Goal: Information Seeking & Learning: Find specific fact

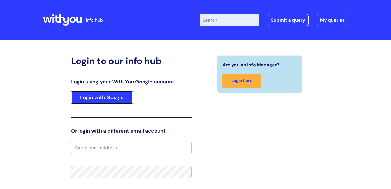
click at [118, 99] on link "Login with Google" at bounding box center [102, 97] width 62 height 13
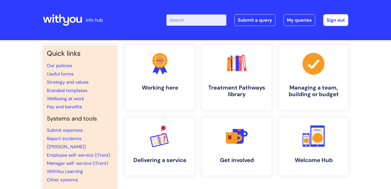
click at [203, 17] on input "Enter your search term here..." at bounding box center [197, 20] width 60 height 11
type input "glasses"
click button "Search" at bounding box center [0, 0] width 0 height 0
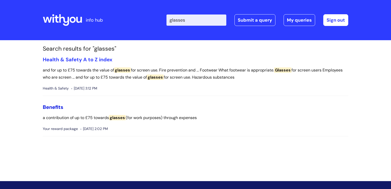
click at [53, 105] on link "Benefits" at bounding box center [53, 107] width 21 height 7
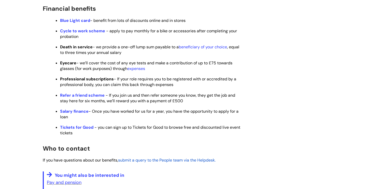
scroll to position [262, 0]
